Goal: Information Seeking & Learning: Learn about a topic

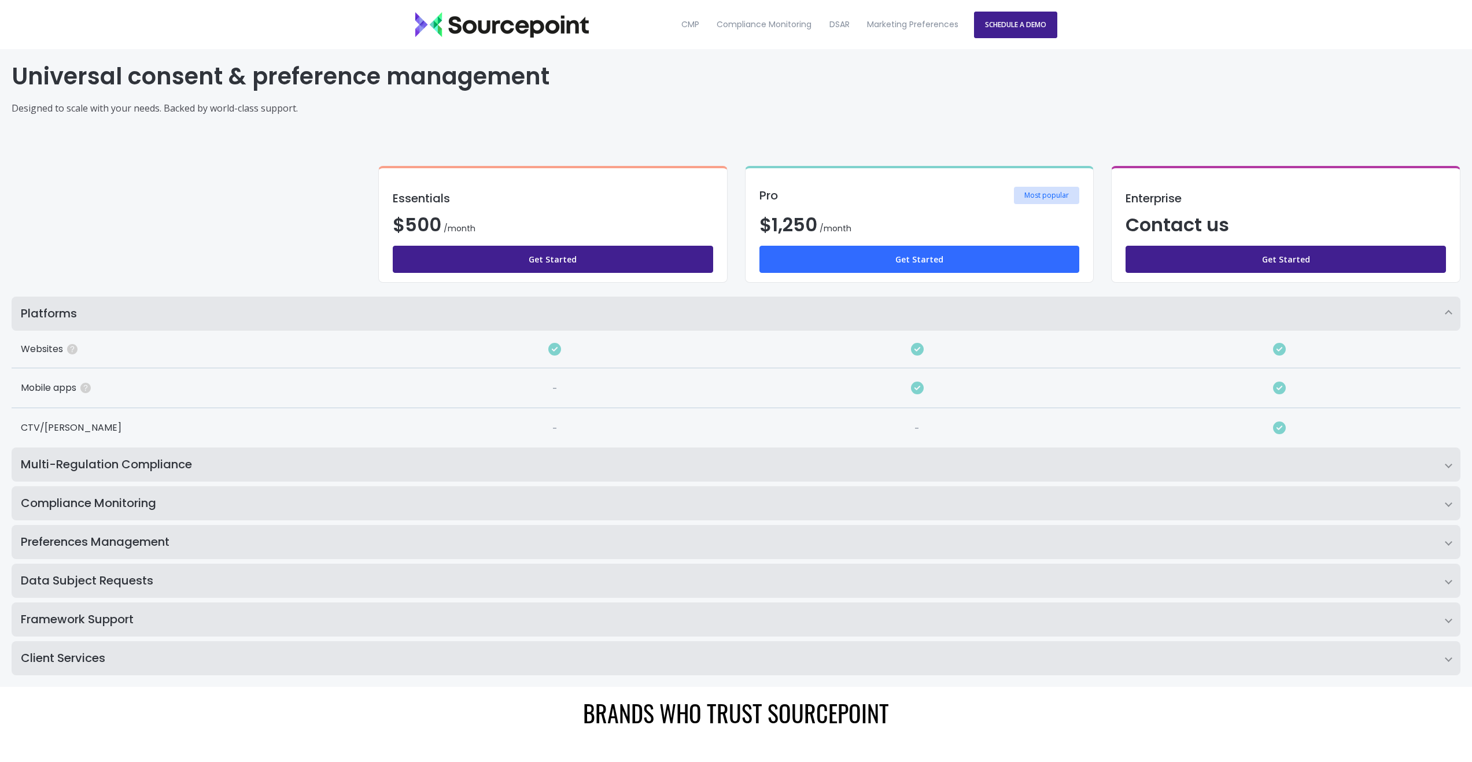
click at [915, 265] on link "Get Started" at bounding box center [919, 259] width 320 height 27
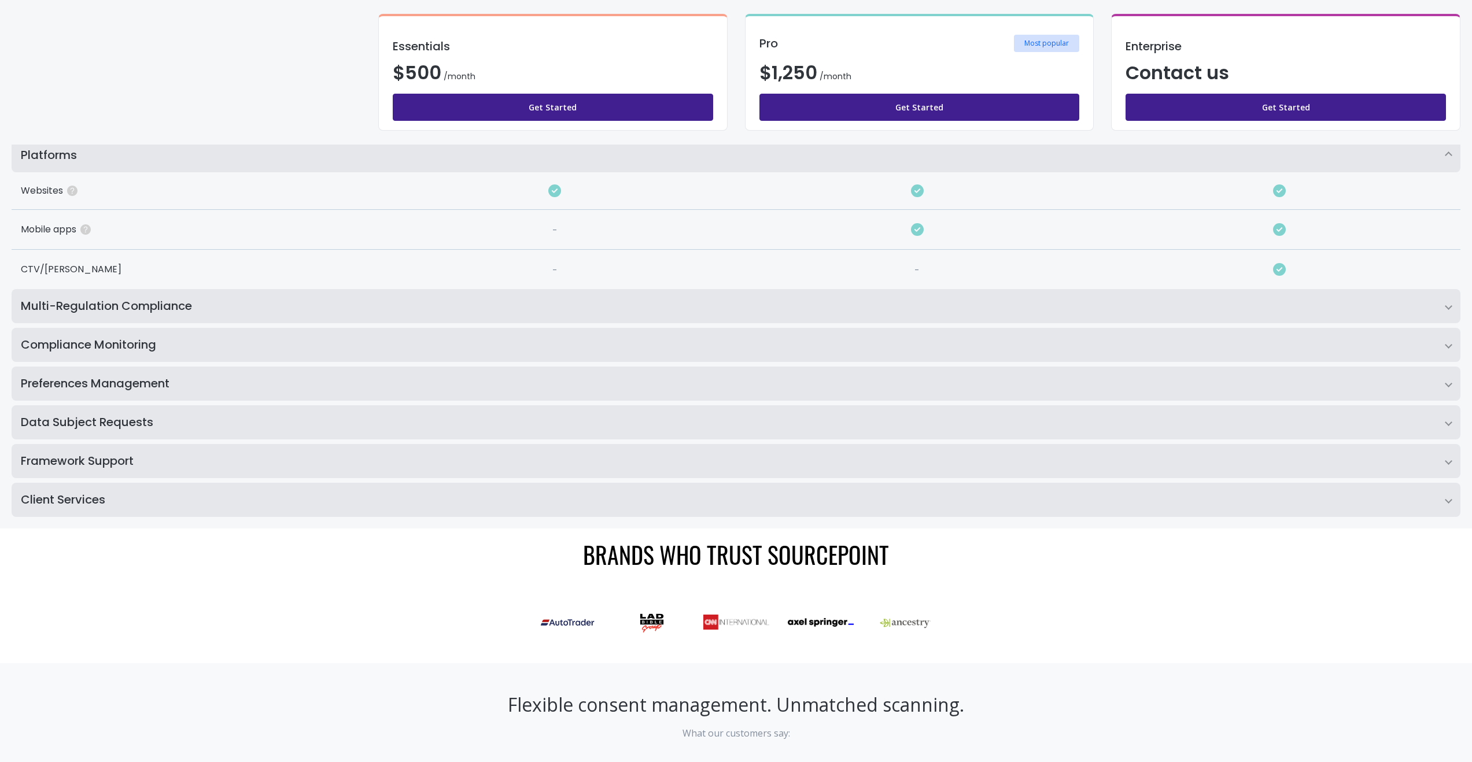
scroll to position [160, 0]
click at [915, 229] on icon at bounding box center [917, 227] width 13 height 13
click at [919, 194] on icon at bounding box center [917, 189] width 13 height 13
click at [1450, 309] on h2 "Multi-Regulation Compliance" at bounding box center [736, 304] width 1448 height 34
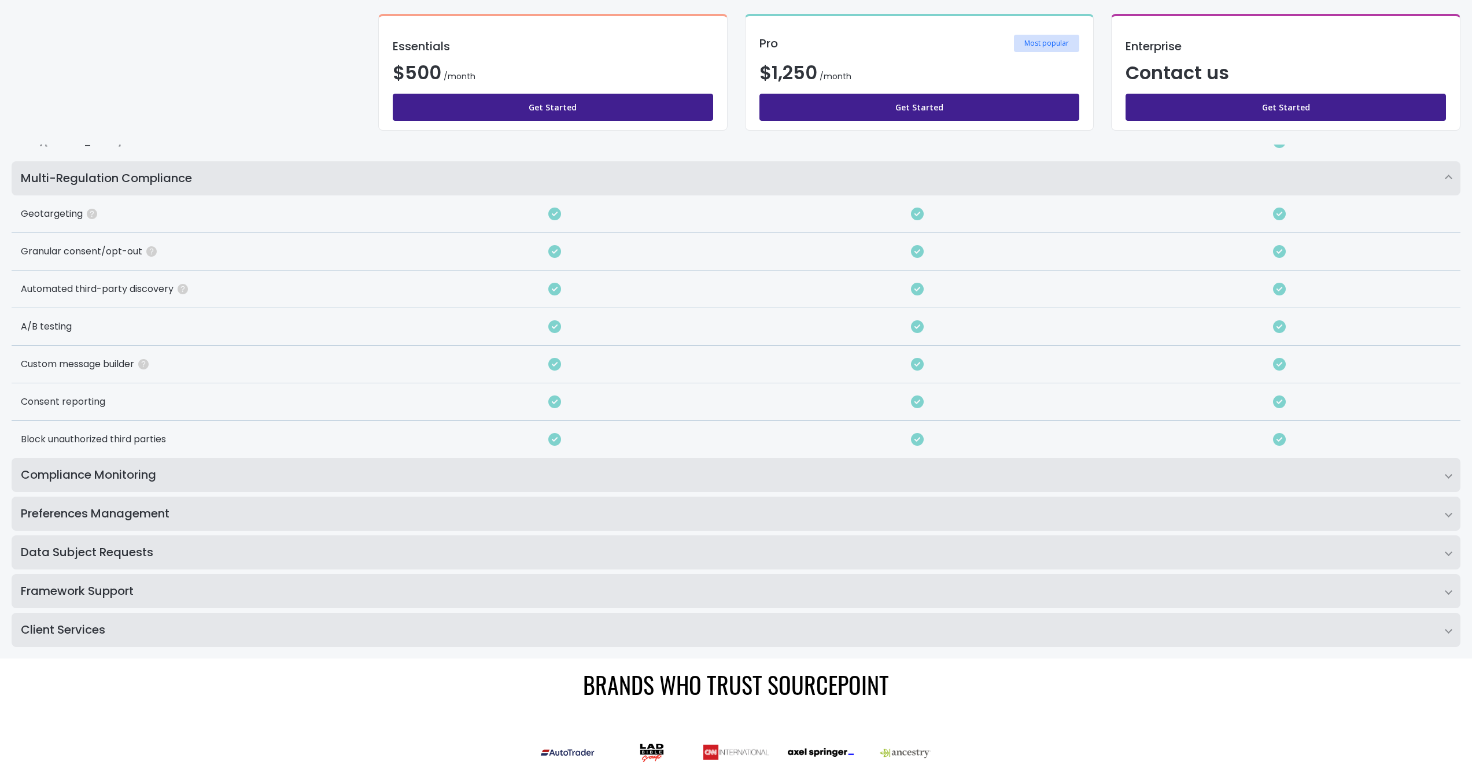
scroll to position [291, 0]
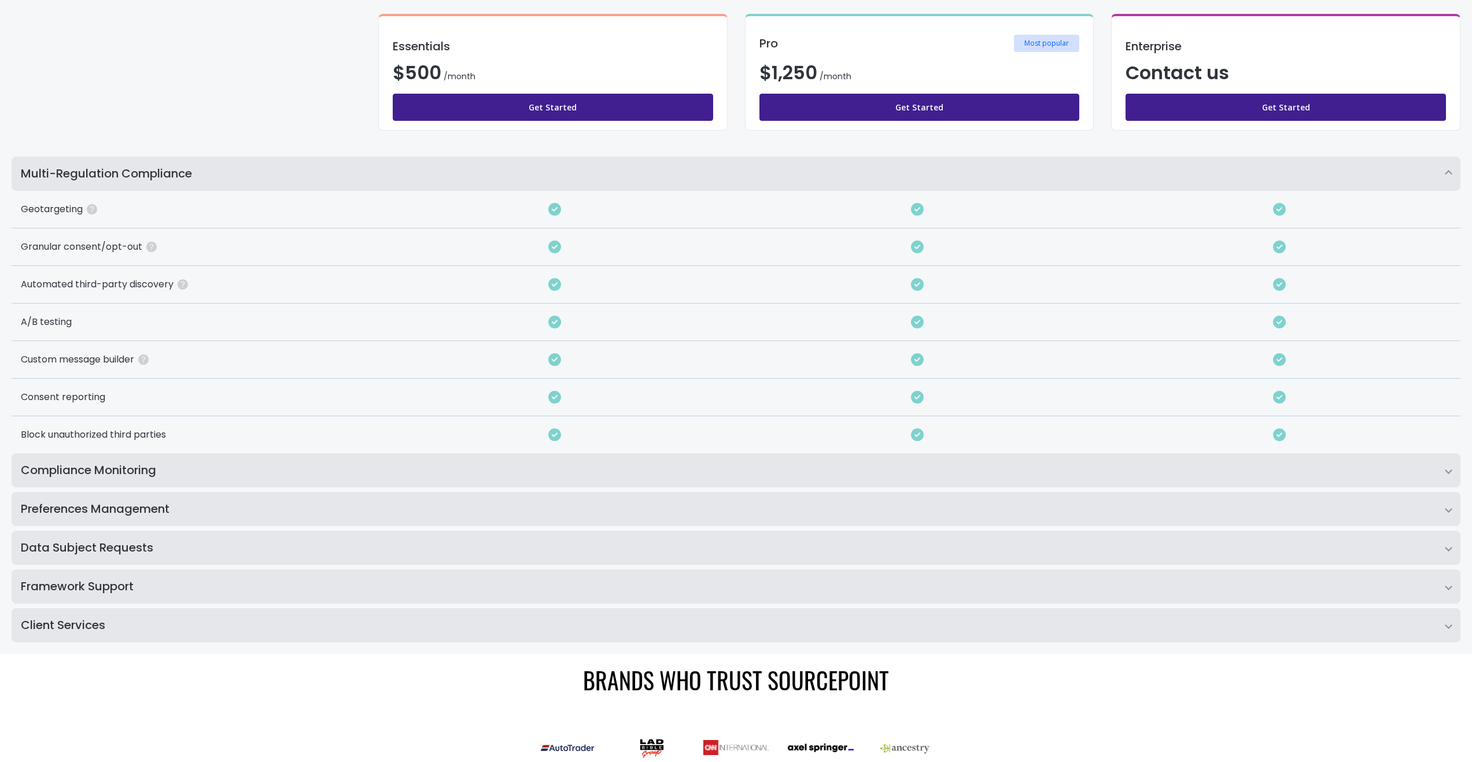
click at [1446, 469] on h2 "Compliance Monitoring" at bounding box center [736, 470] width 1448 height 34
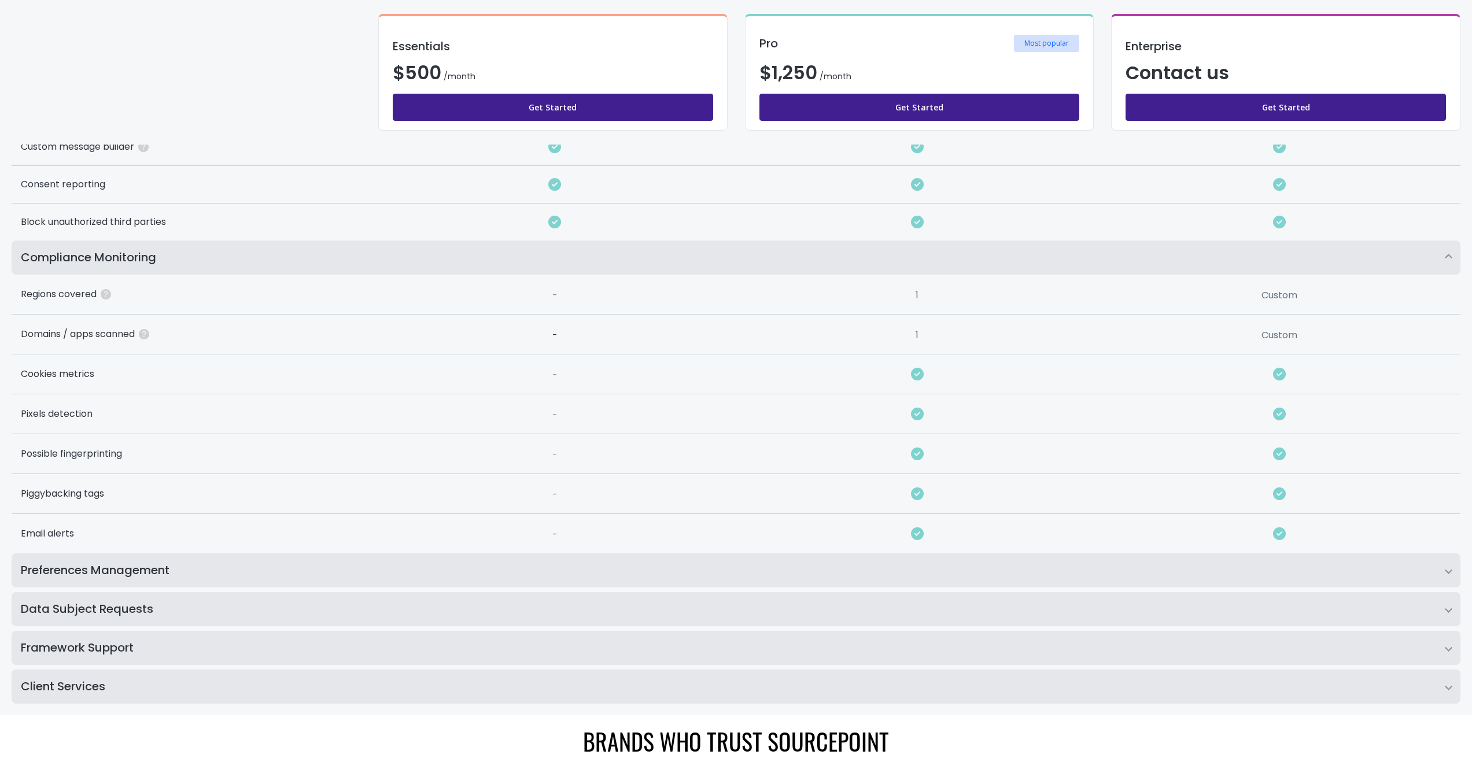
scroll to position [601, 0]
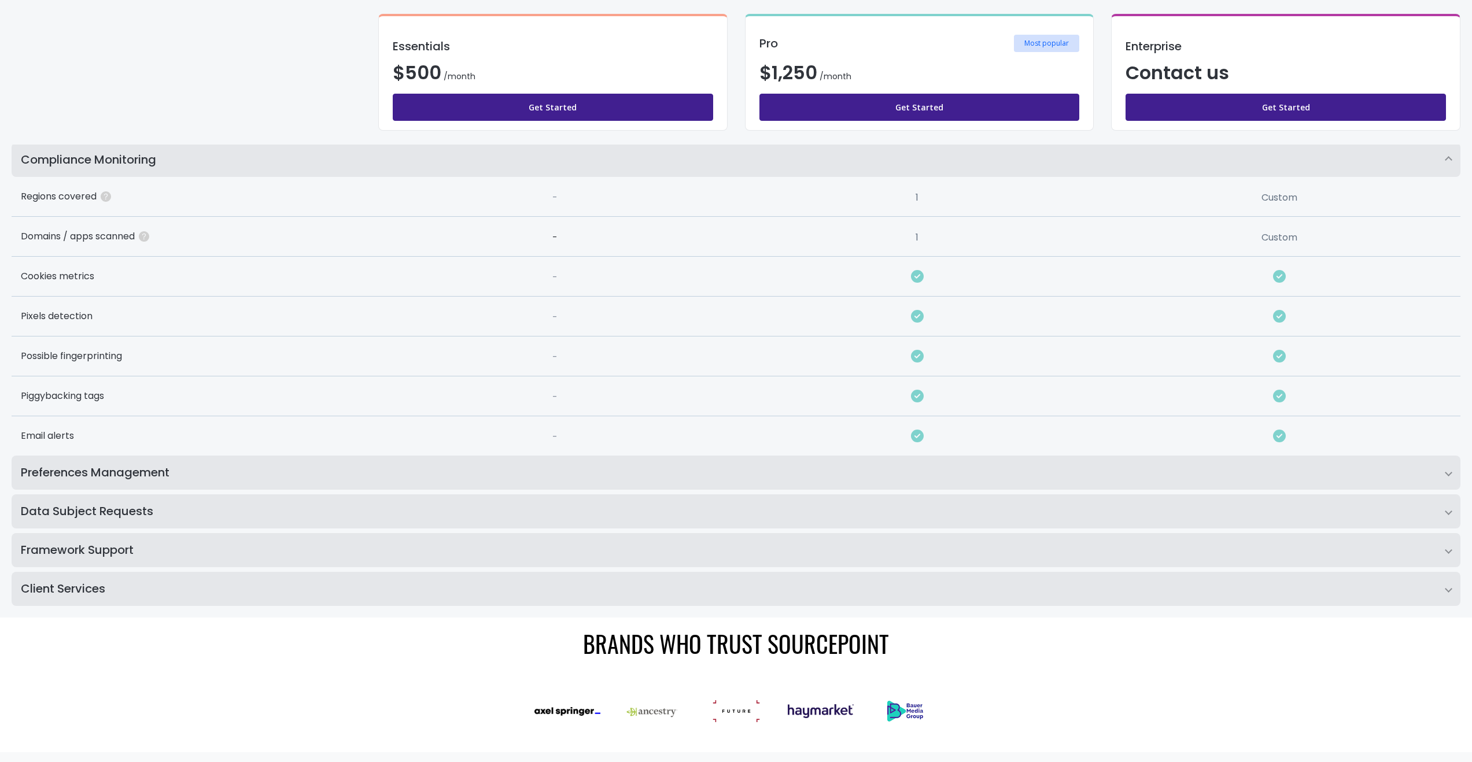
click at [352, 473] on h2 "Preferences Management" at bounding box center [736, 473] width 1448 height 34
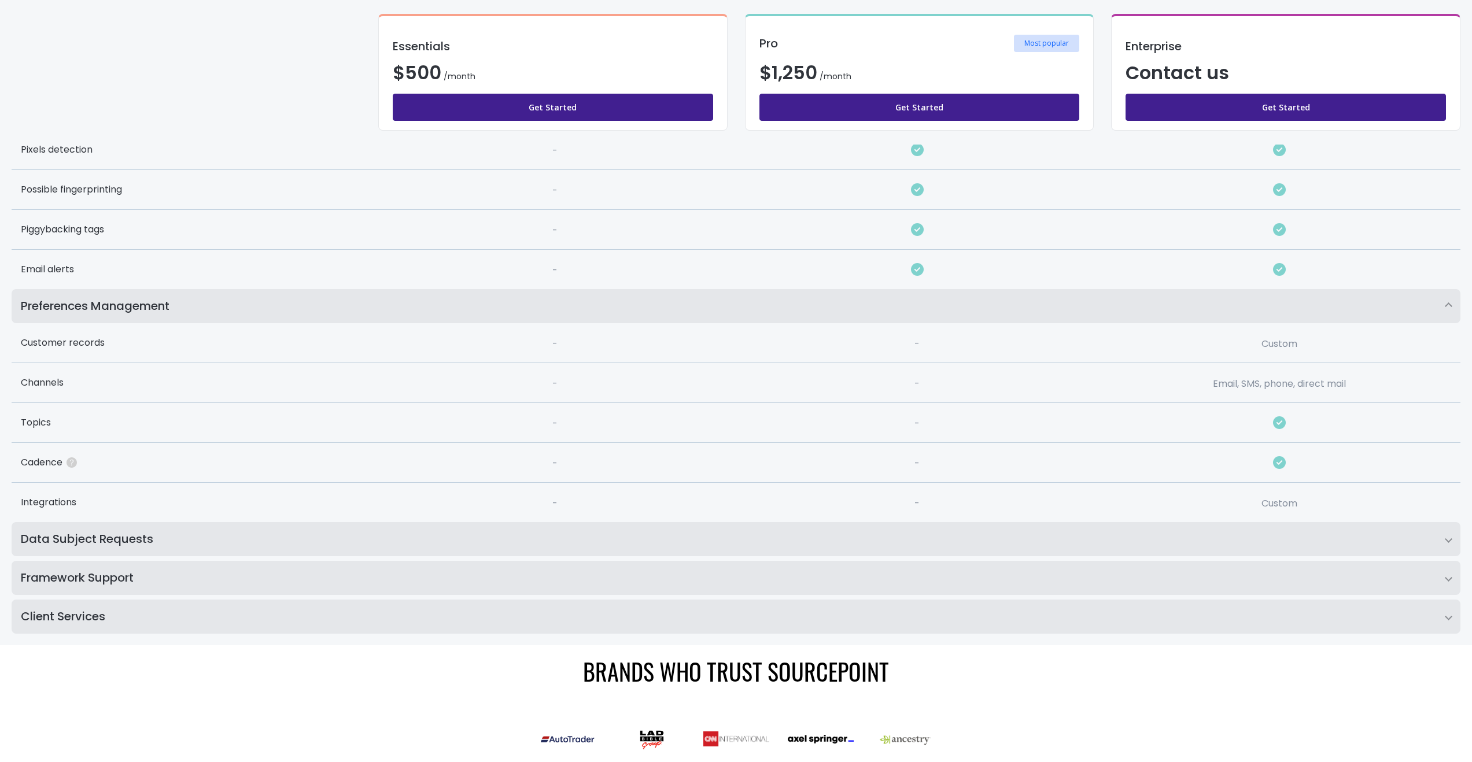
scroll to position [797, 0]
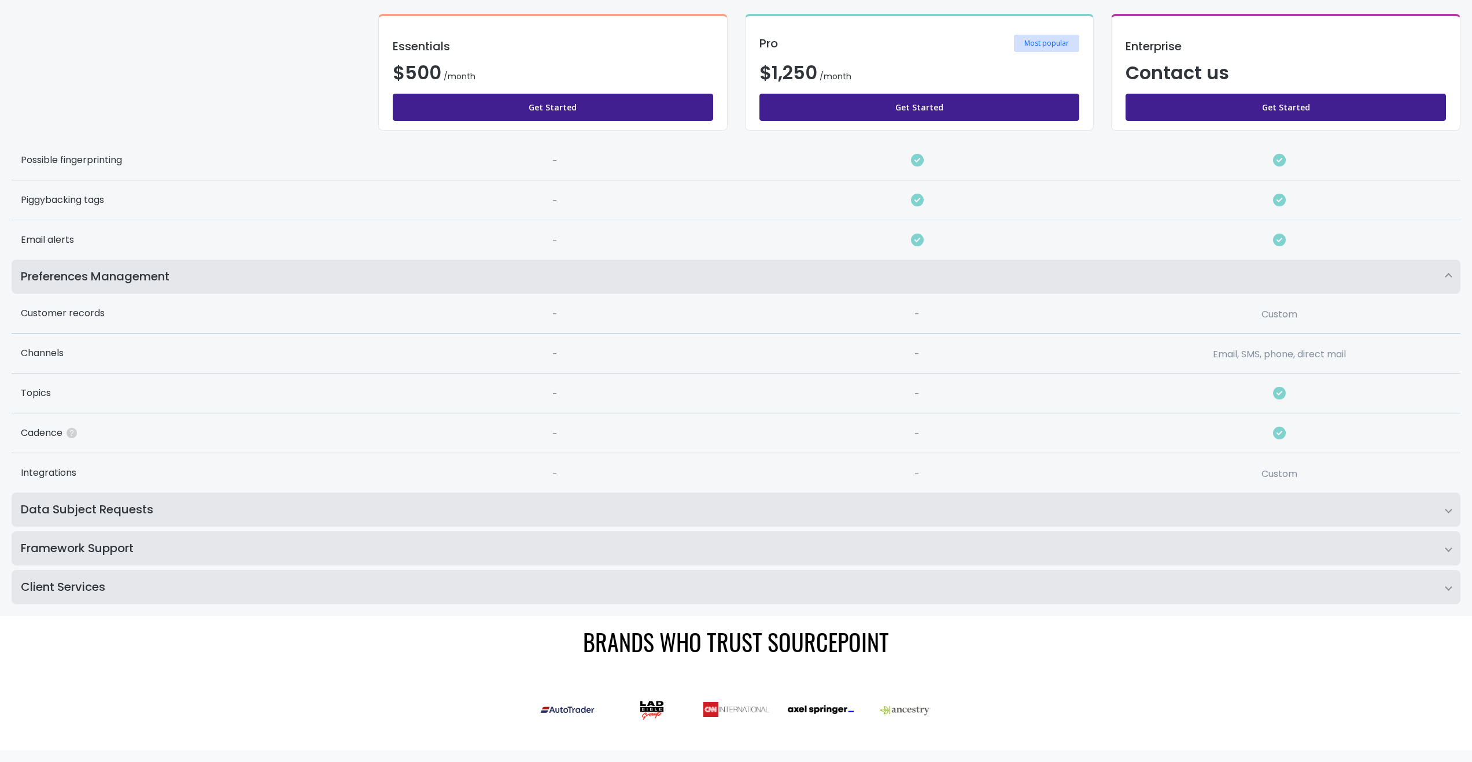
click at [264, 520] on h2 "Data Subject Requests" at bounding box center [736, 510] width 1448 height 34
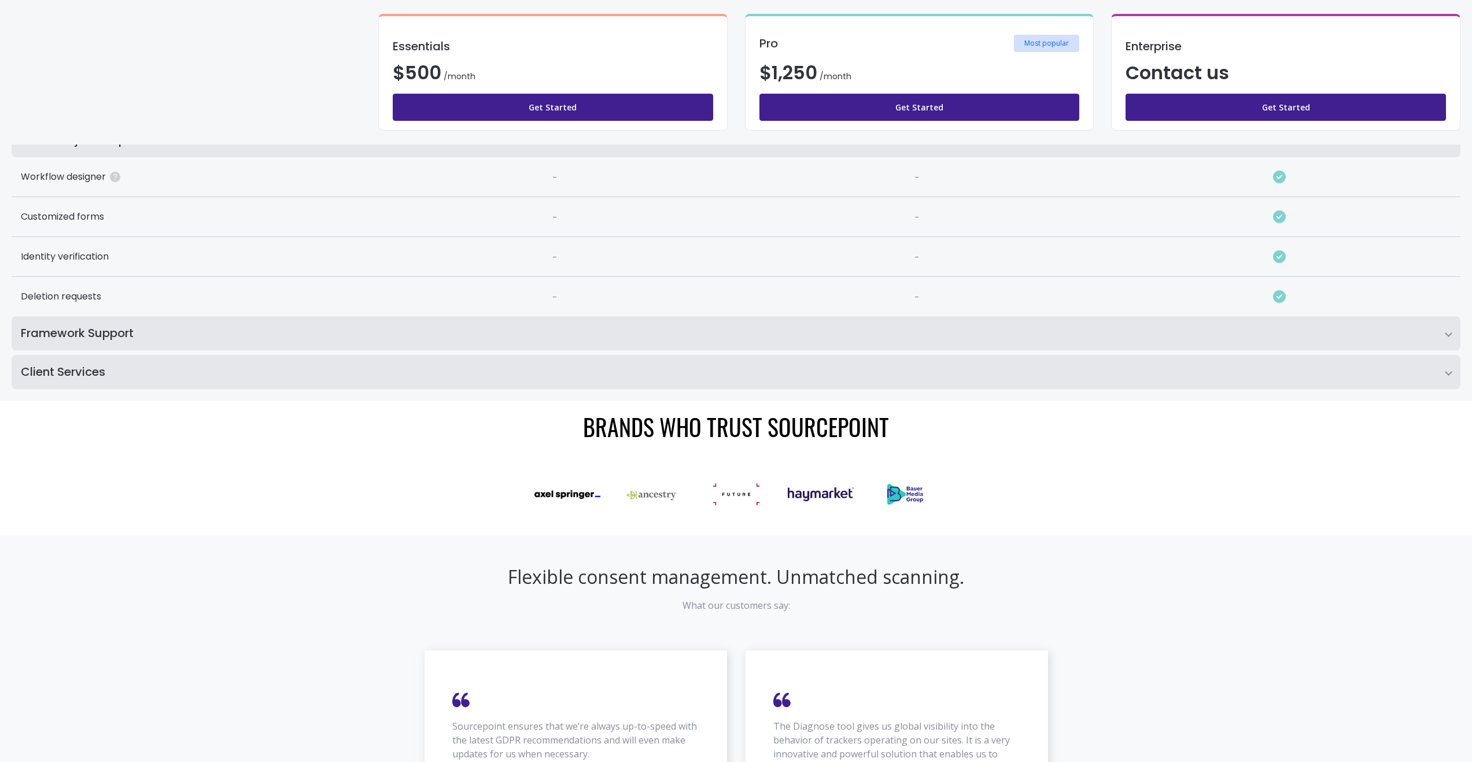
scroll to position [1167, 0]
click at [290, 335] on h2 "Framework Support" at bounding box center [736, 333] width 1448 height 34
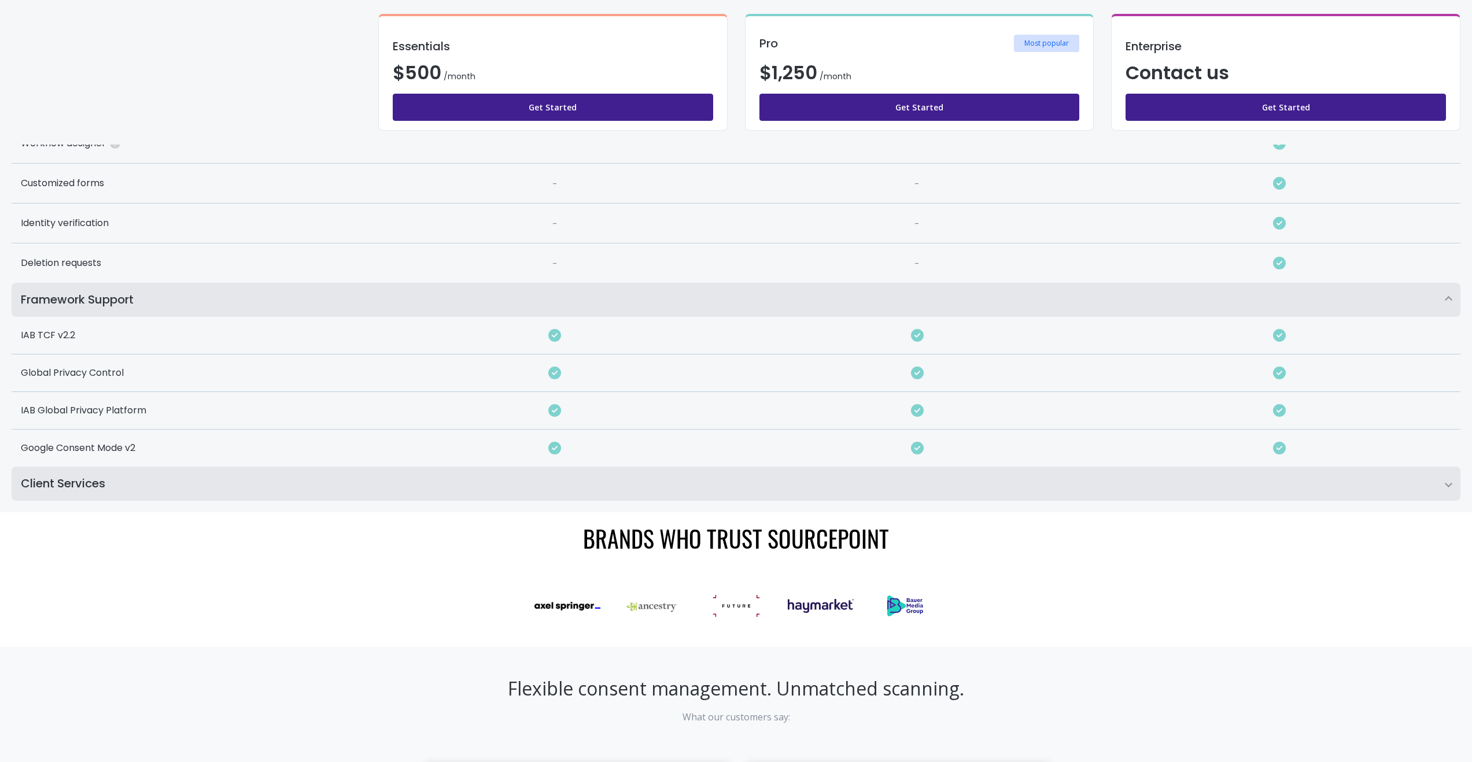
scroll to position [1226, 0]
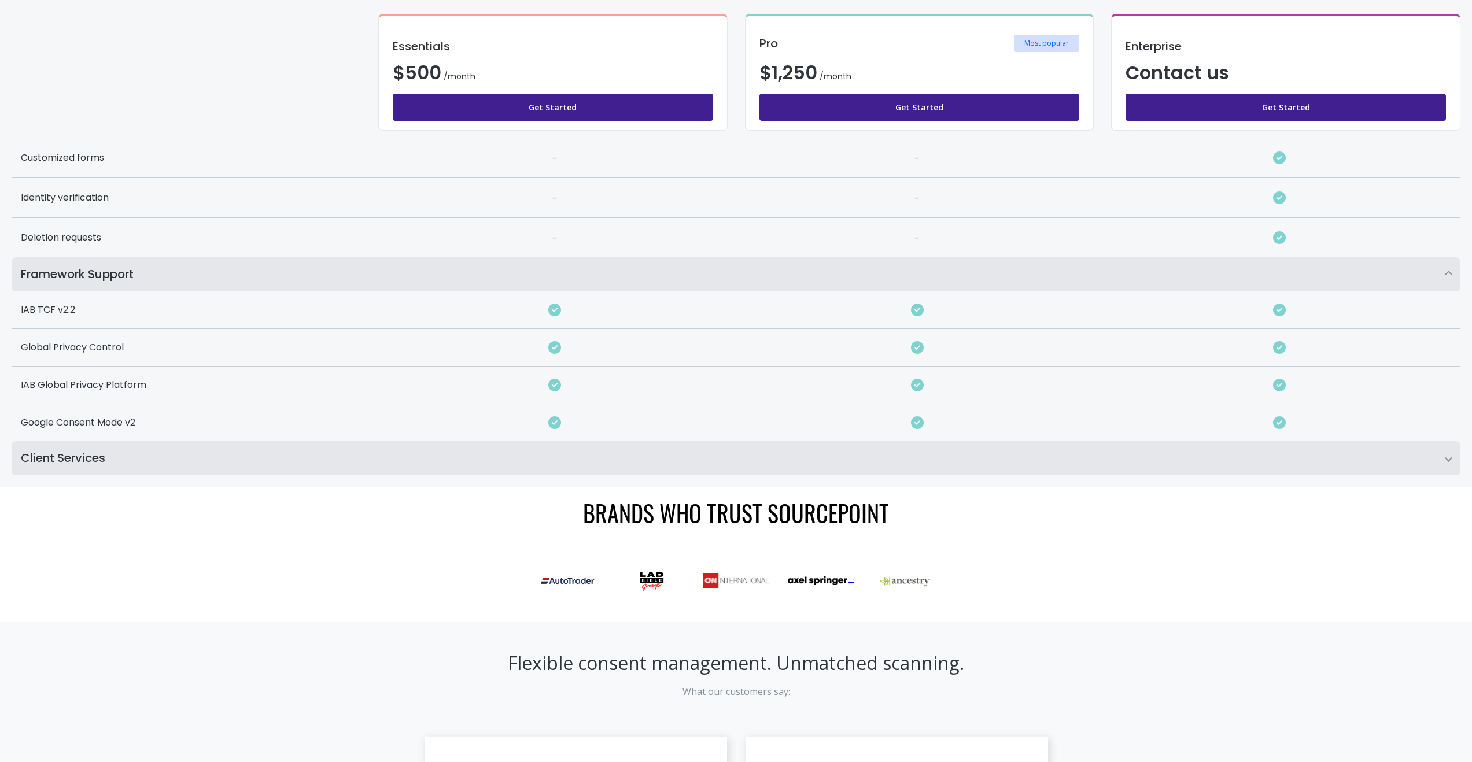
click at [323, 445] on h2 "Client Services" at bounding box center [736, 458] width 1448 height 34
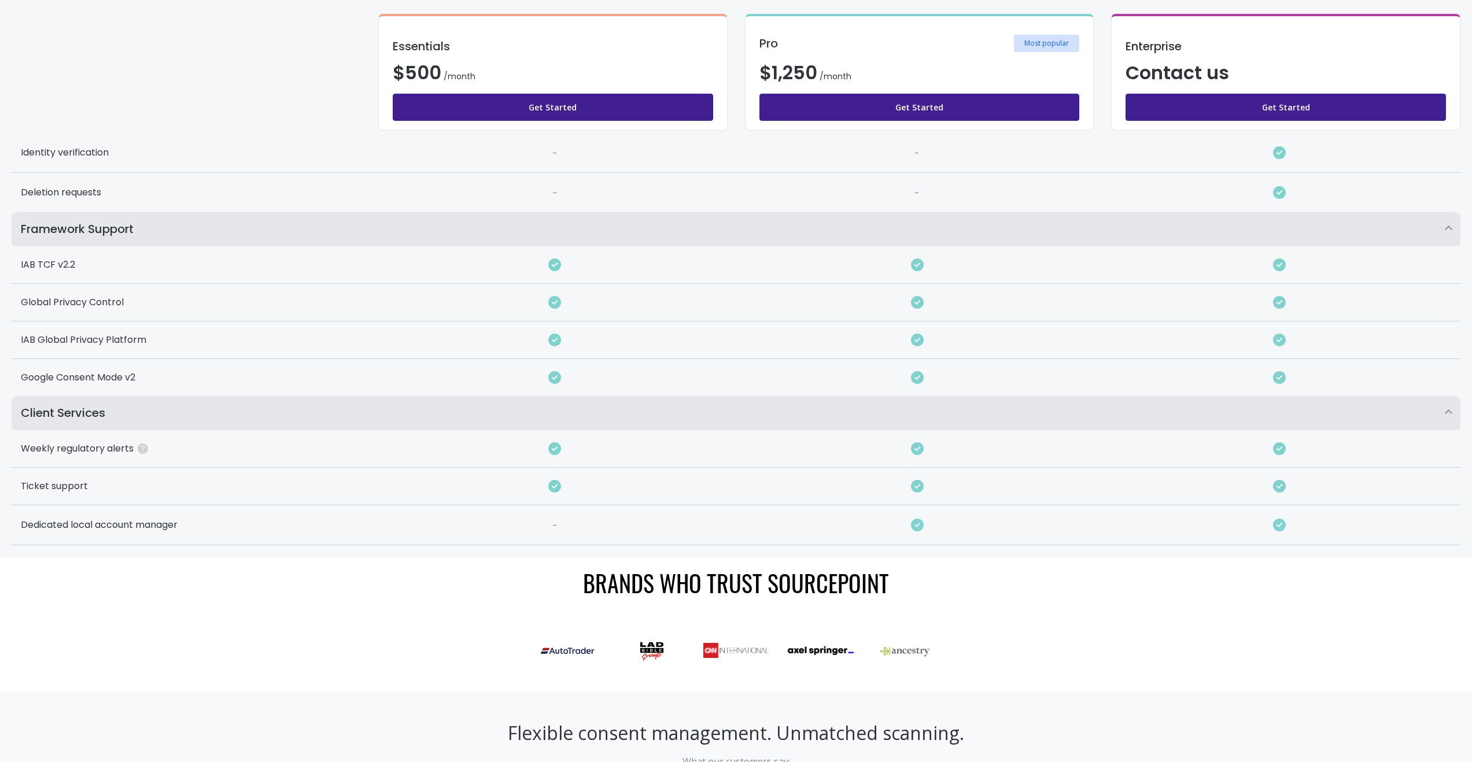
scroll to position [1304, 0]
